Goal: Task Accomplishment & Management: Manage account settings

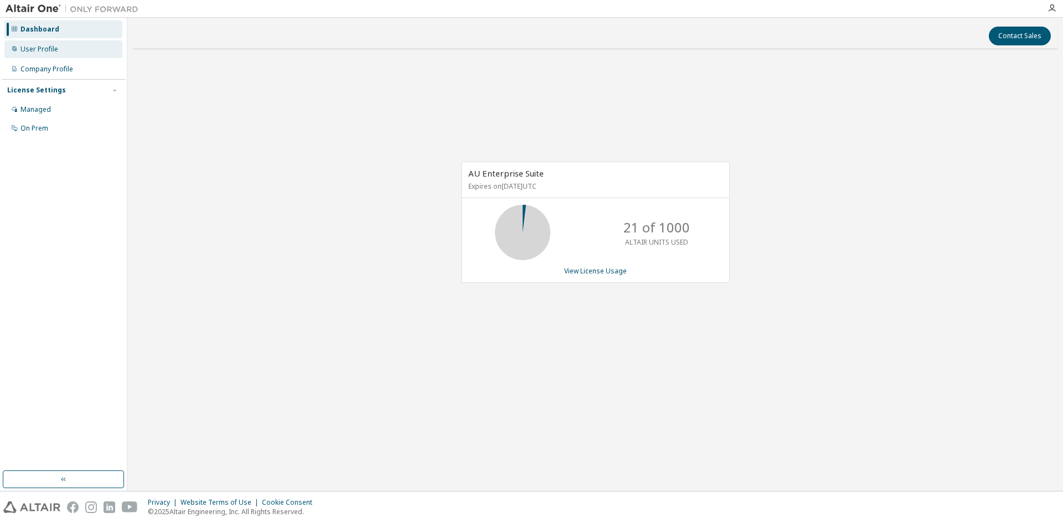
click at [51, 50] on div "User Profile" at bounding box center [39, 49] width 38 height 9
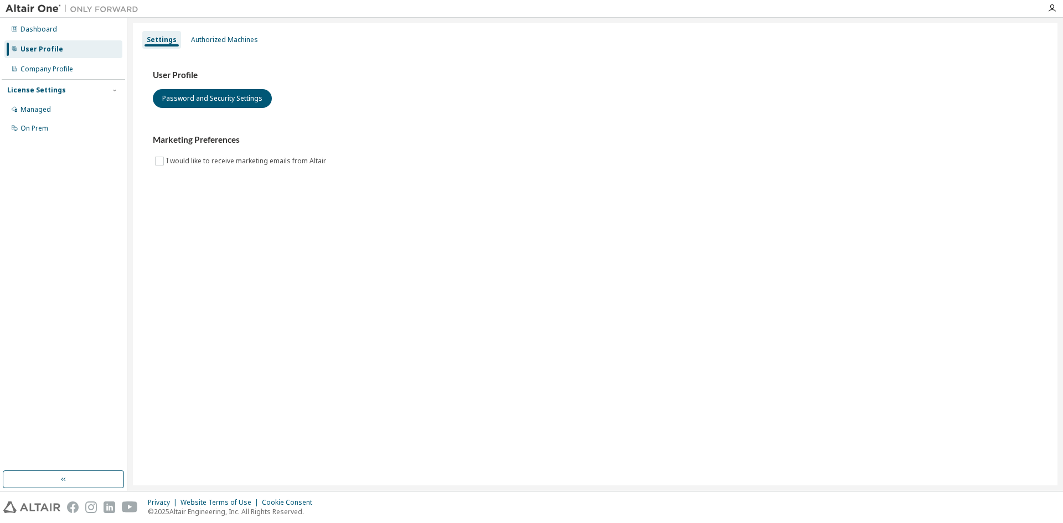
click at [41, 86] on div "License Settings" at bounding box center [36, 90] width 59 height 9
click at [48, 76] on div "Company Profile" at bounding box center [63, 69] width 118 height 18
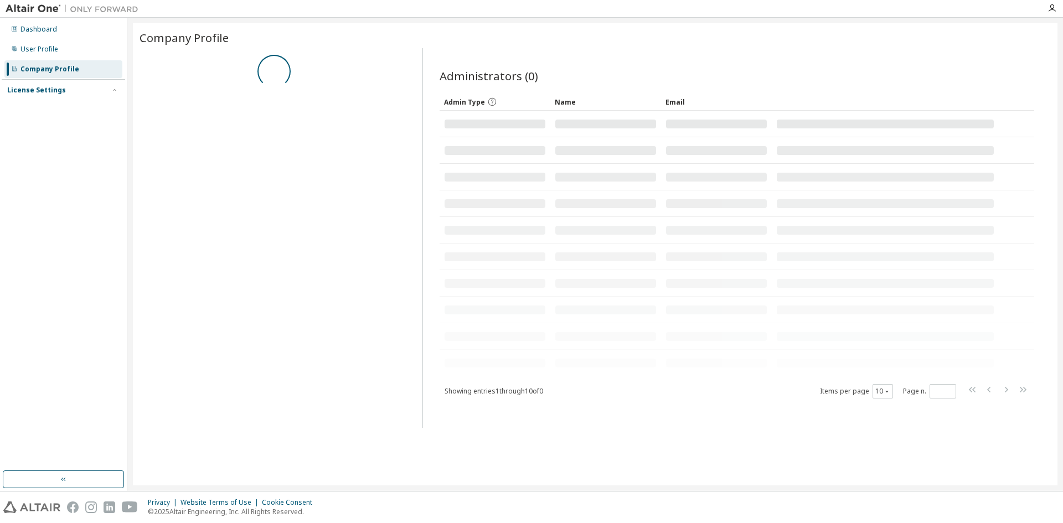
click at [52, 85] on div "License Settings Managed On Prem" at bounding box center [63, 90] width 123 height 22
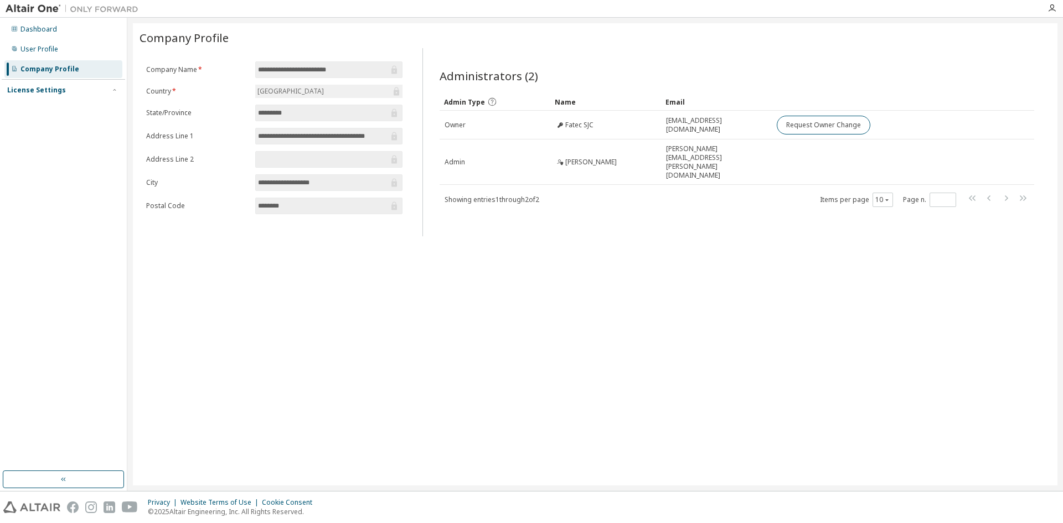
click at [52, 87] on div "License Settings" at bounding box center [36, 90] width 59 height 9
click at [53, 106] on div "Managed" at bounding box center [63, 110] width 118 height 18
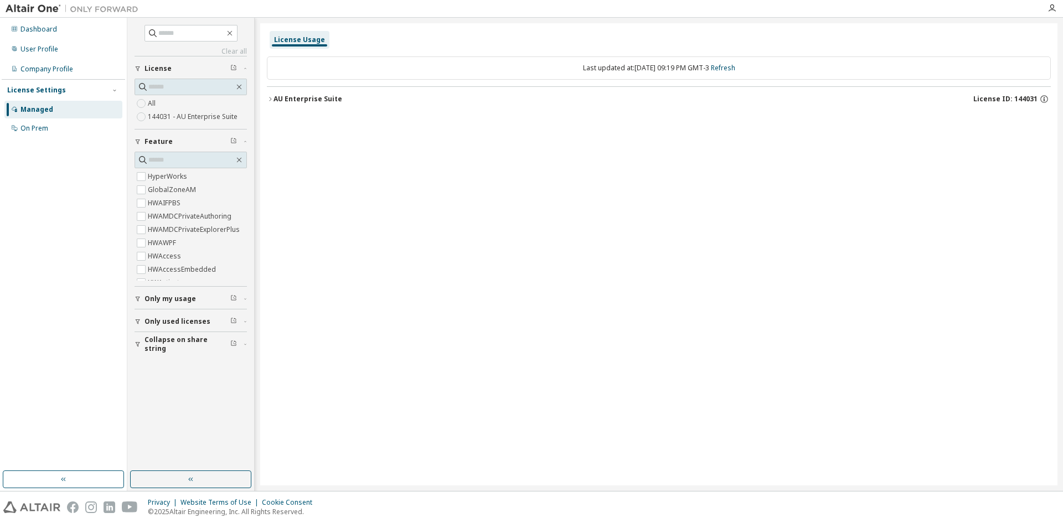
click at [189, 118] on label "144031 - AU Enterprise Suite" at bounding box center [194, 116] width 92 height 13
click at [153, 101] on label "All" at bounding box center [153, 103] width 10 height 13
click at [42, 130] on div "On Prem" at bounding box center [34, 128] width 28 height 9
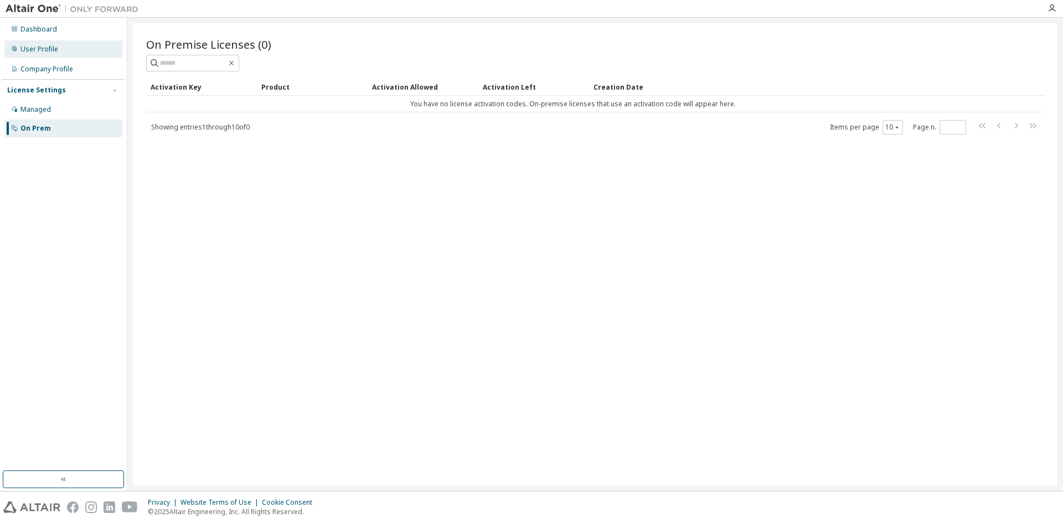
click at [53, 48] on div "User Profile" at bounding box center [39, 49] width 38 height 9
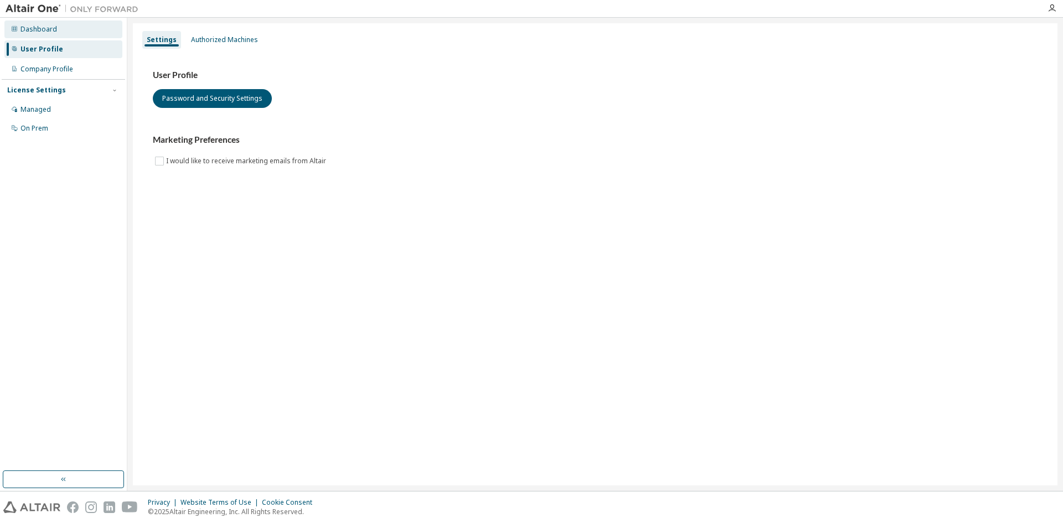
click at [56, 31] on div "Dashboard" at bounding box center [63, 29] width 118 height 18
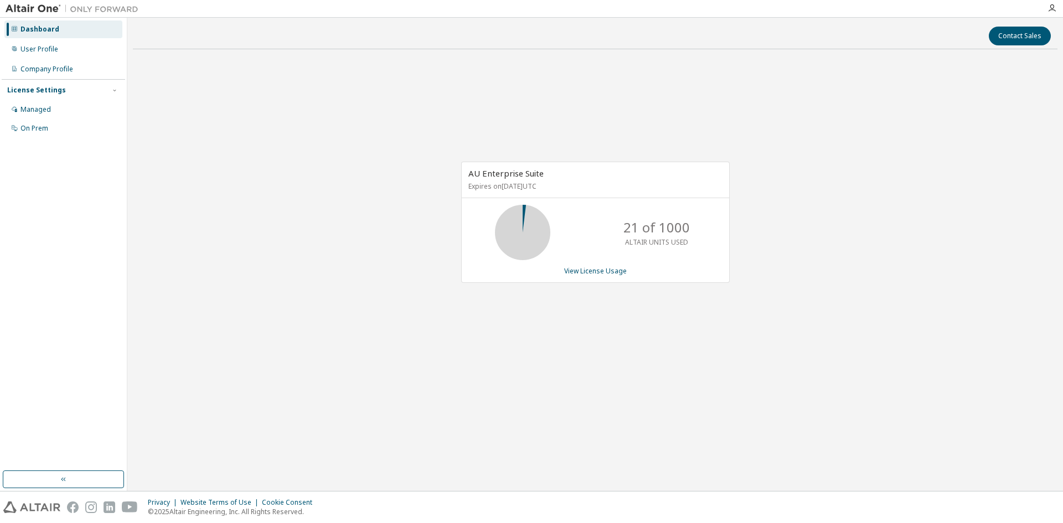
click at [512, 219] on icon at bounding box center [523, 233] width 28 height 28
